Goal: Find specific page/section: Find specific page/section

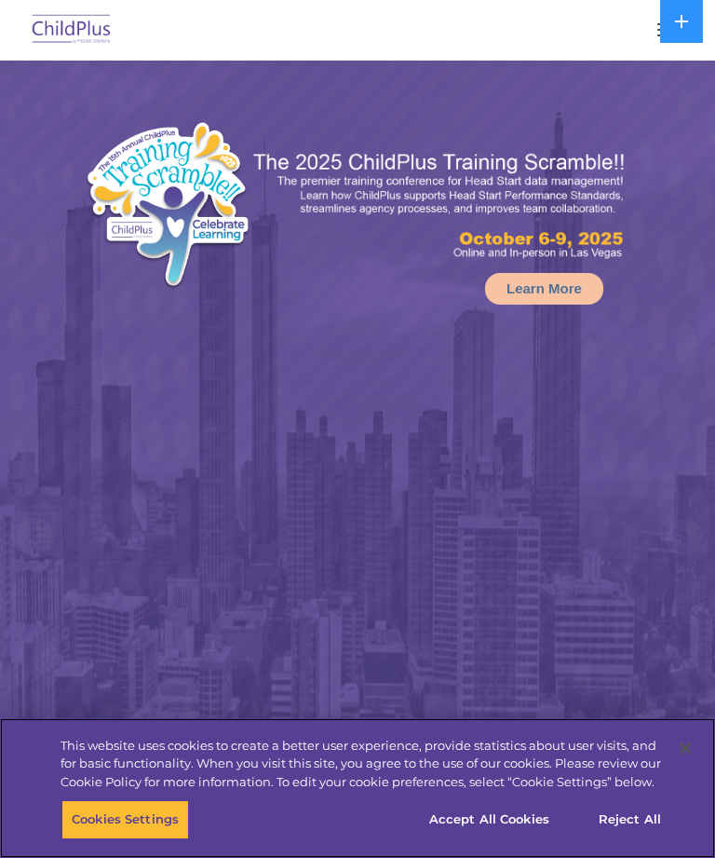
select select "MEDIUM"
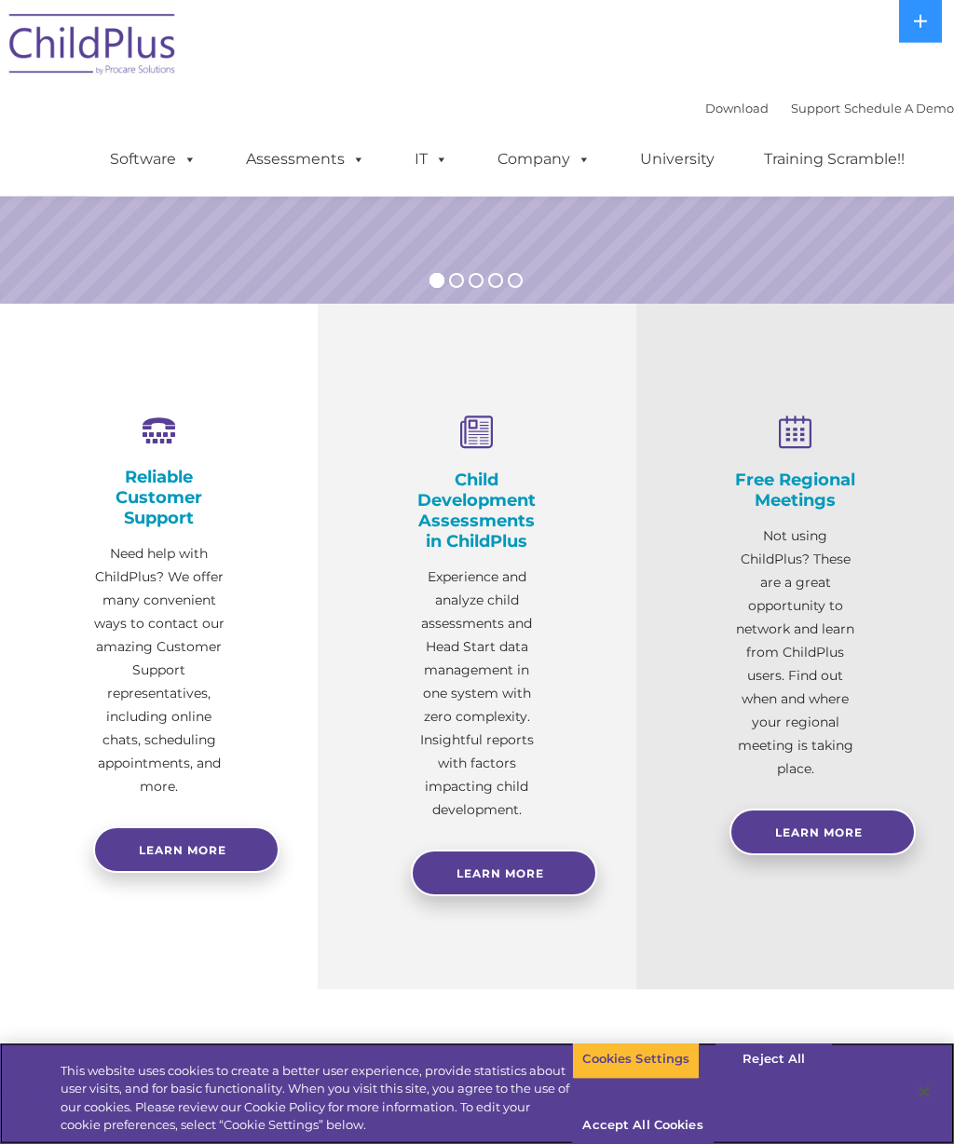
scroll to position [369, 0]
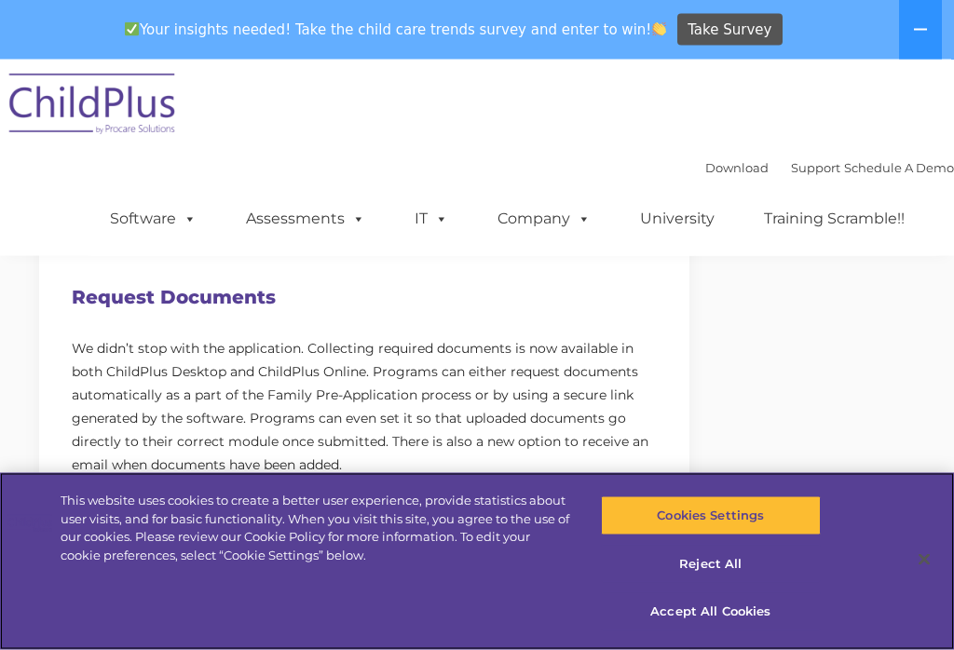
scroll to position [854, 0]
click at [700, 584] on button "Reject All" at bounding box center [711, 564] width 220 height 39
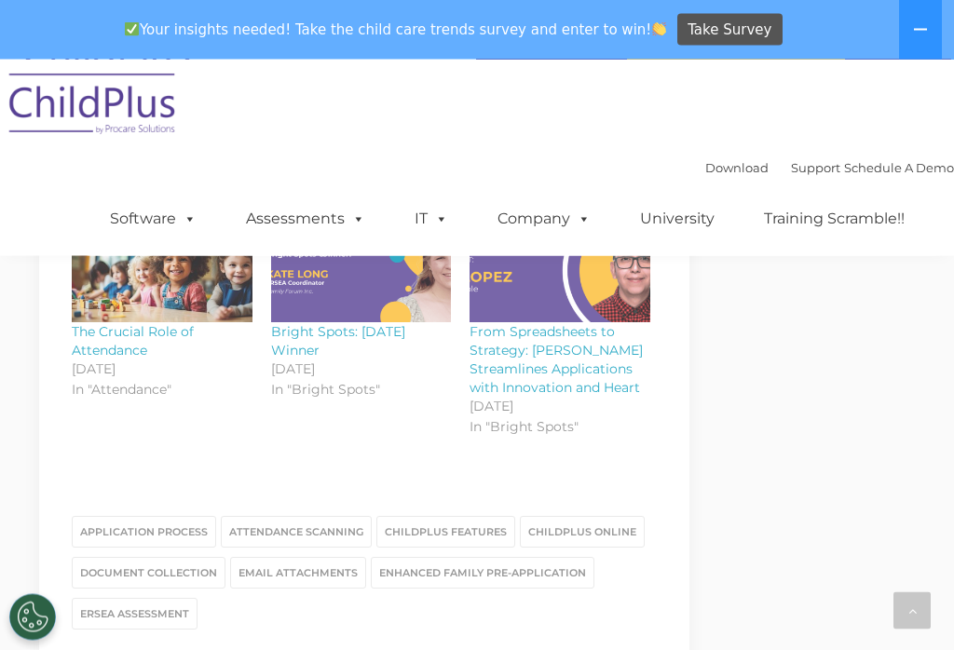
scroll to position [2400, 0]
click at [576, 517] on link "ChildPlus Online" at bounding box center [582, 531] width 125 height 32
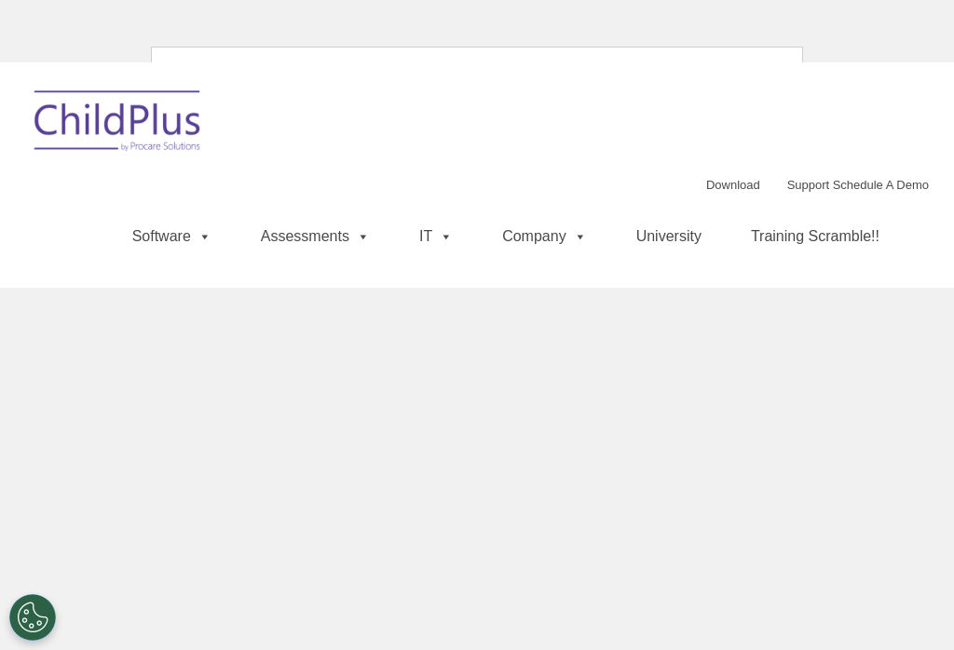
scroll to position [1, 0]
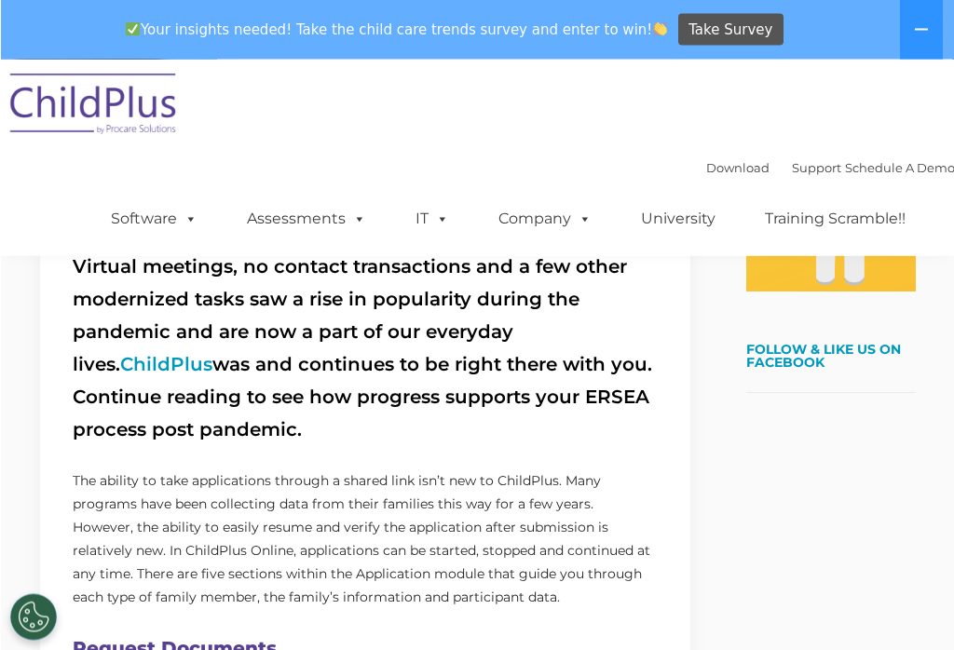
scroll to position [503, 0]
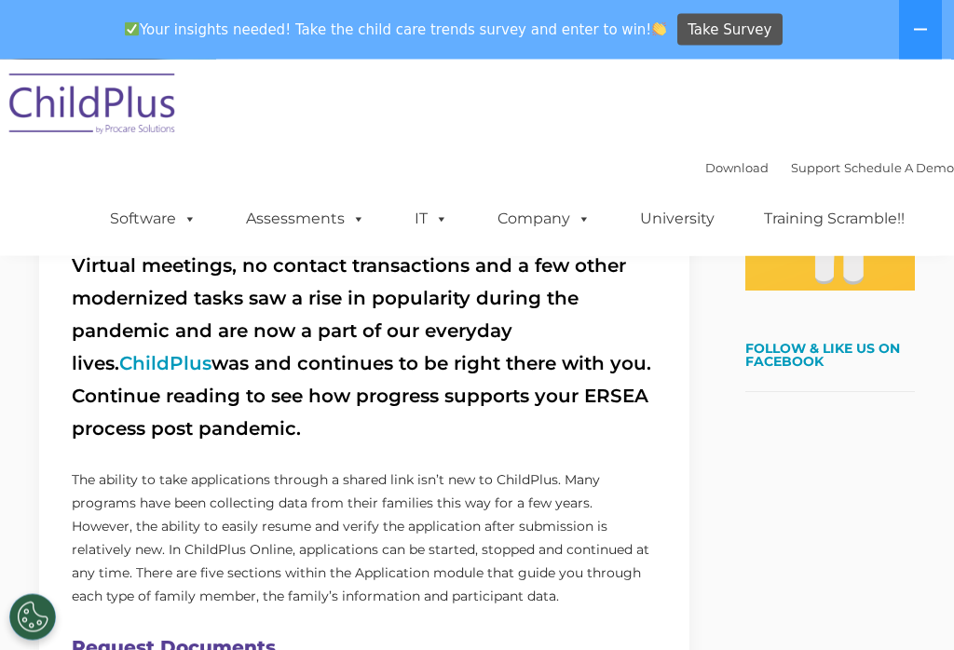
click at [211, 353] on link "ChildPlus" at bounding box center [165, 364] width 92 height 22
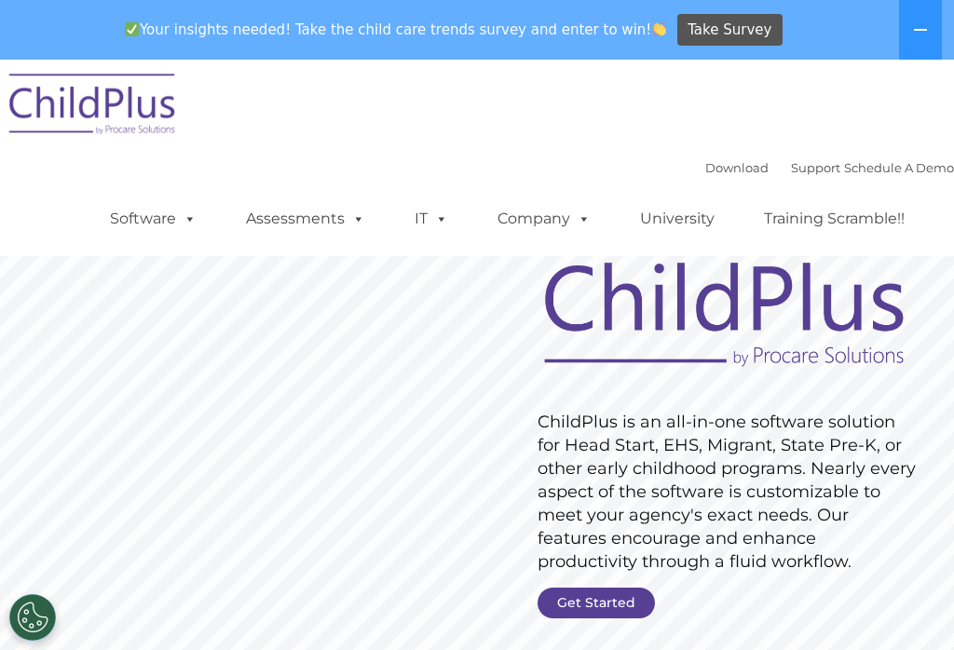
click at [926, 39] on button at bounding box center [920, 30] width 43 height 60
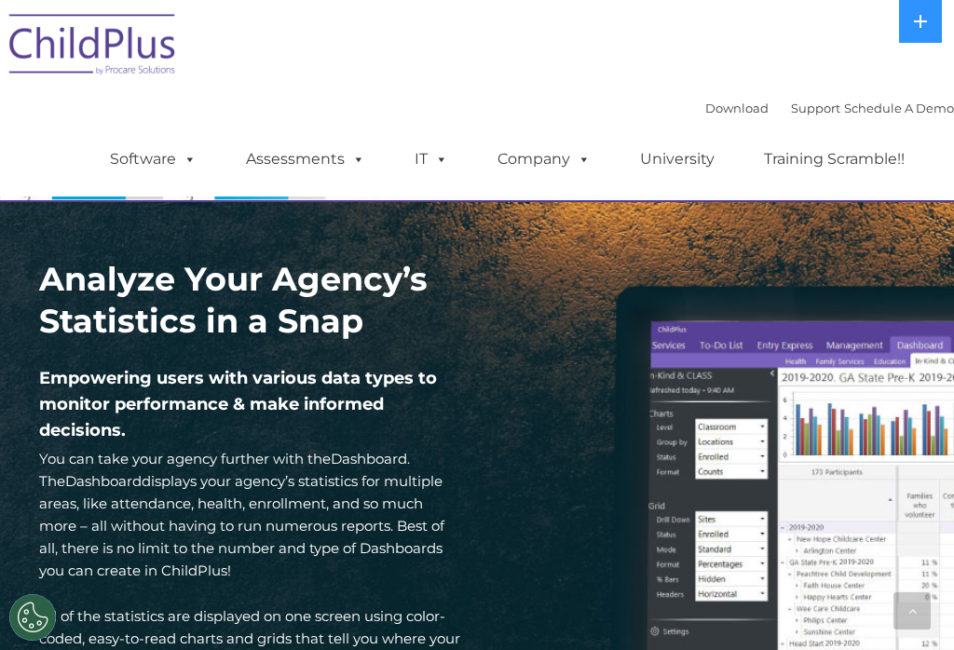
scroll to position [2590, 0]
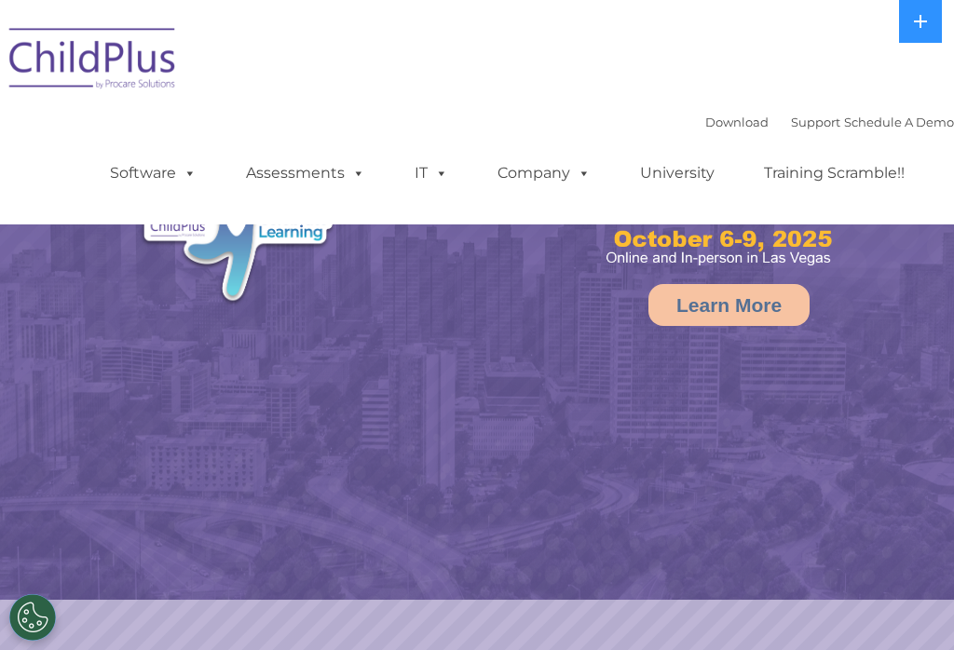
select select "MEDIUM"
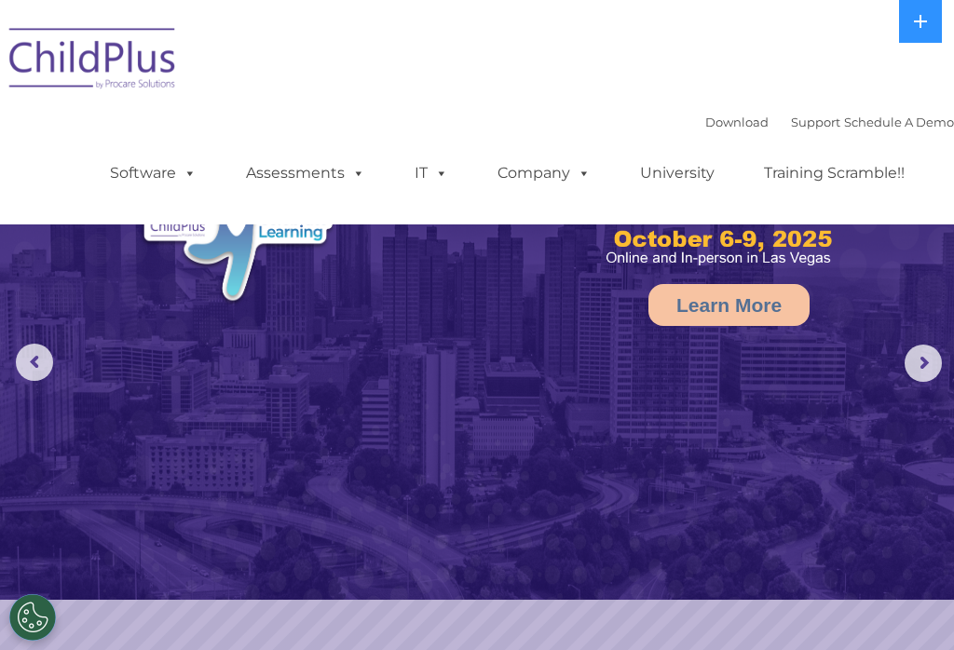
scroll to position [4, 0]
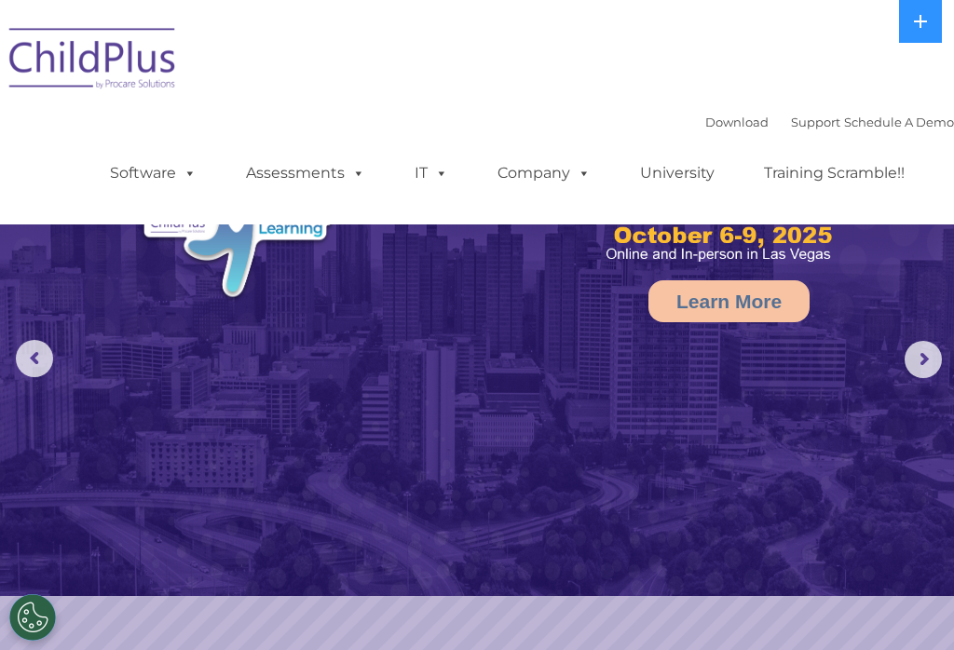
click at [794, 129] on link "Support" at bounding box center [815, 122] width 49 height 15
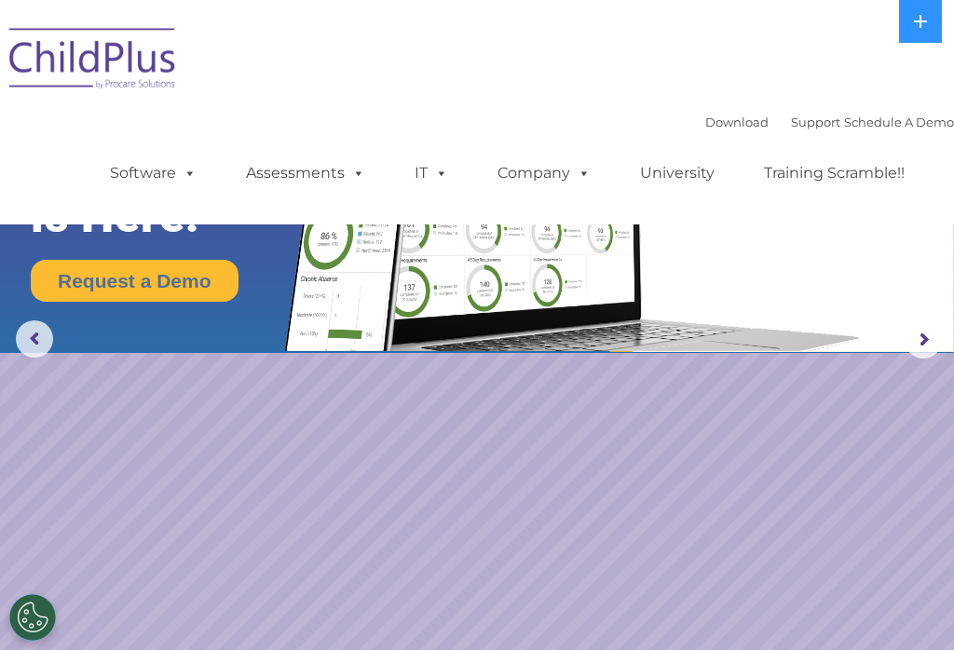
scroll to position [0, 0]
